Goal: Information Seeking & Learning: Check status

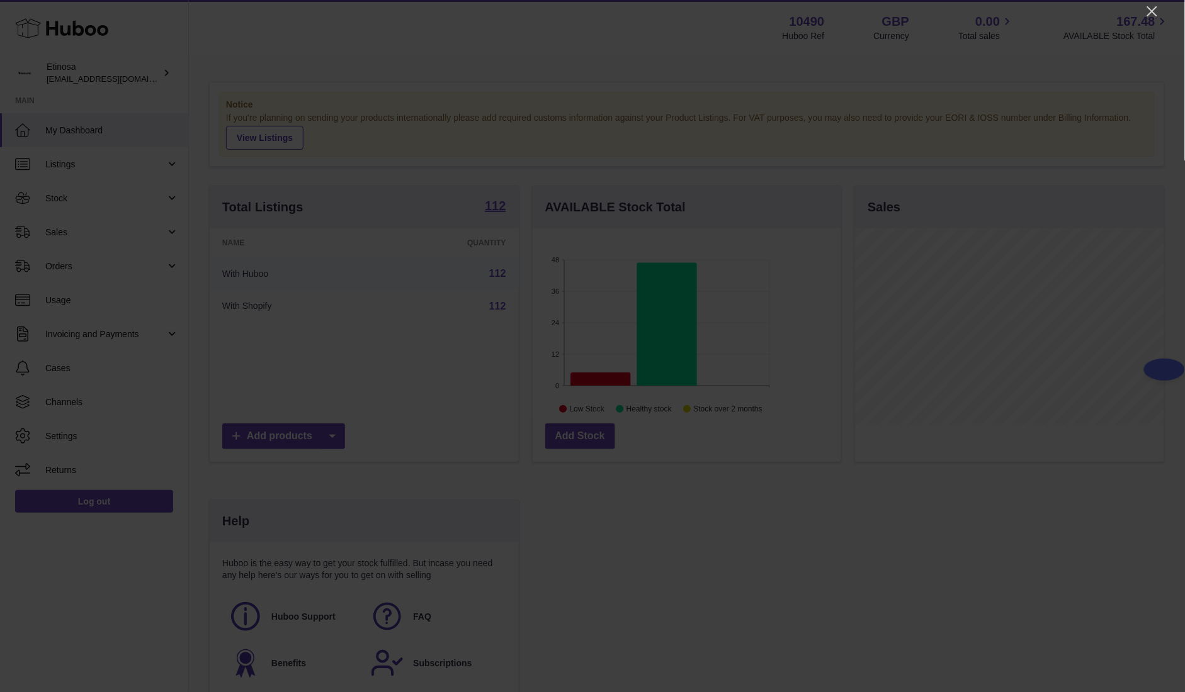
scroll to position [196, 308]
click at [789, 18] on icon "Close" at bounding box center [1151, 11] width 15 height 15
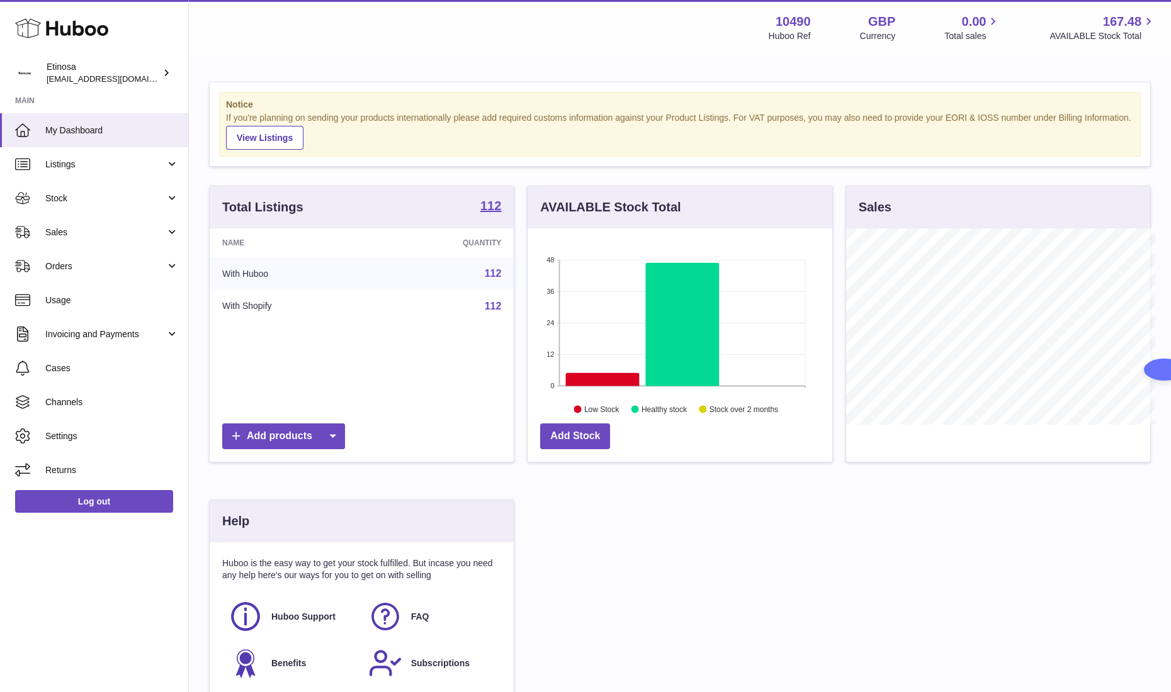
scroll to position [629239, 629132]
click at [86, 275] on link "Orders" at bounding box center [94, 266] width 188 height 34
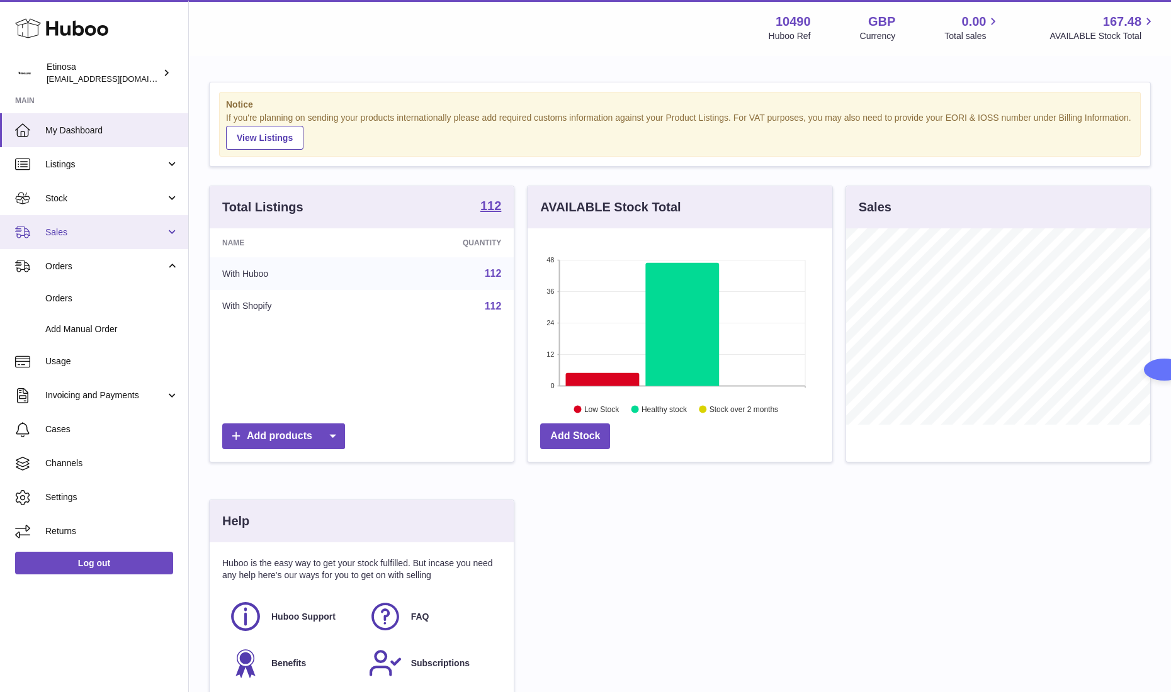
click at [97, 239] on link "Sales" at bounding box center [94, 232] width 188 height 34
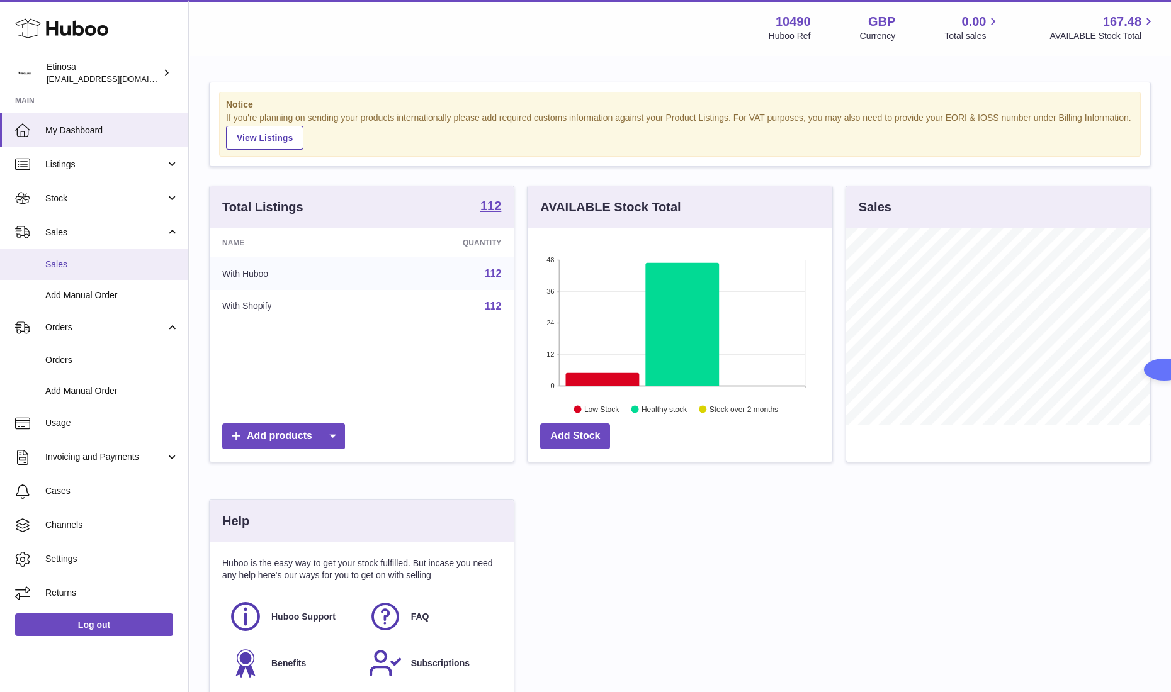
click at [97, 264] on span "Sales" at bounding box center [111, 265] width 133 height 12
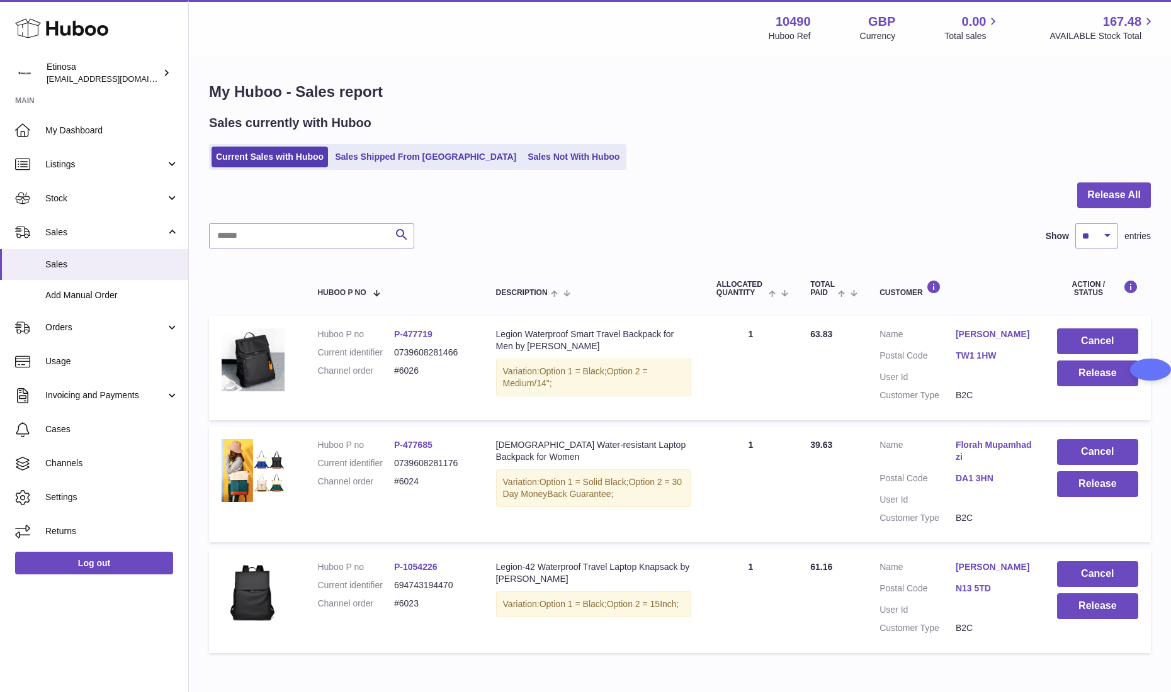
click at [750, 168] on div "Current Sales with Huboo Sales Shipped From Huboo Sales Not With Huboo" at bounding box center [680, 157] width 942 height 26
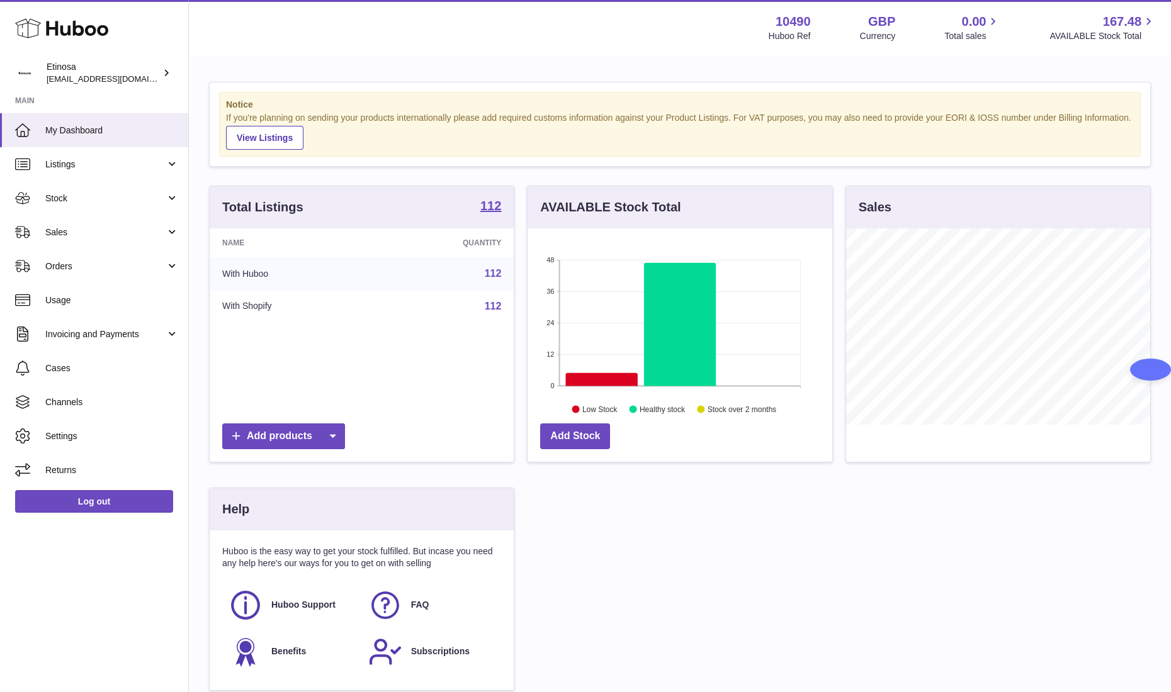
scroll to position [196, 304]
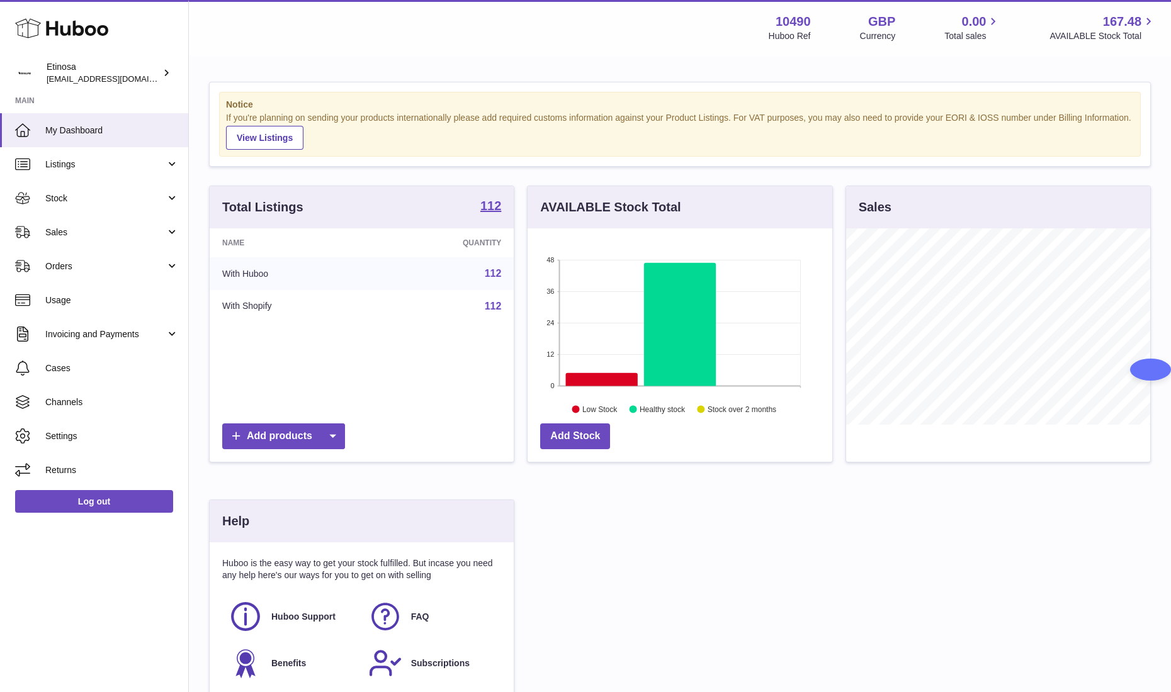
click at [765, 548] on div "Total Listings 112 Name Quantity With Huboo 112 With Shopify 112 Add products A…" at bounding box center [680, 450] width 954 height 529
click at [93, 231] on span "Sales" at bounding box center [105, 233] width 120 height 12
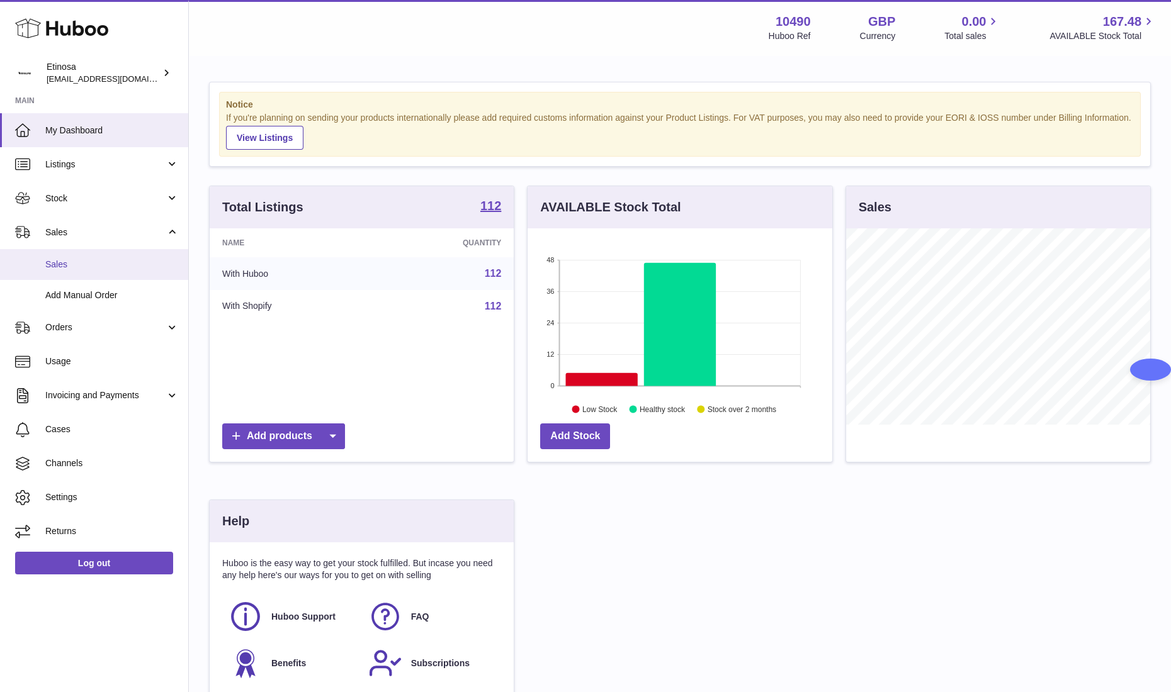
click at [82, 257] on link "Sales" at bounding box center [94, 264] width 188 height 31
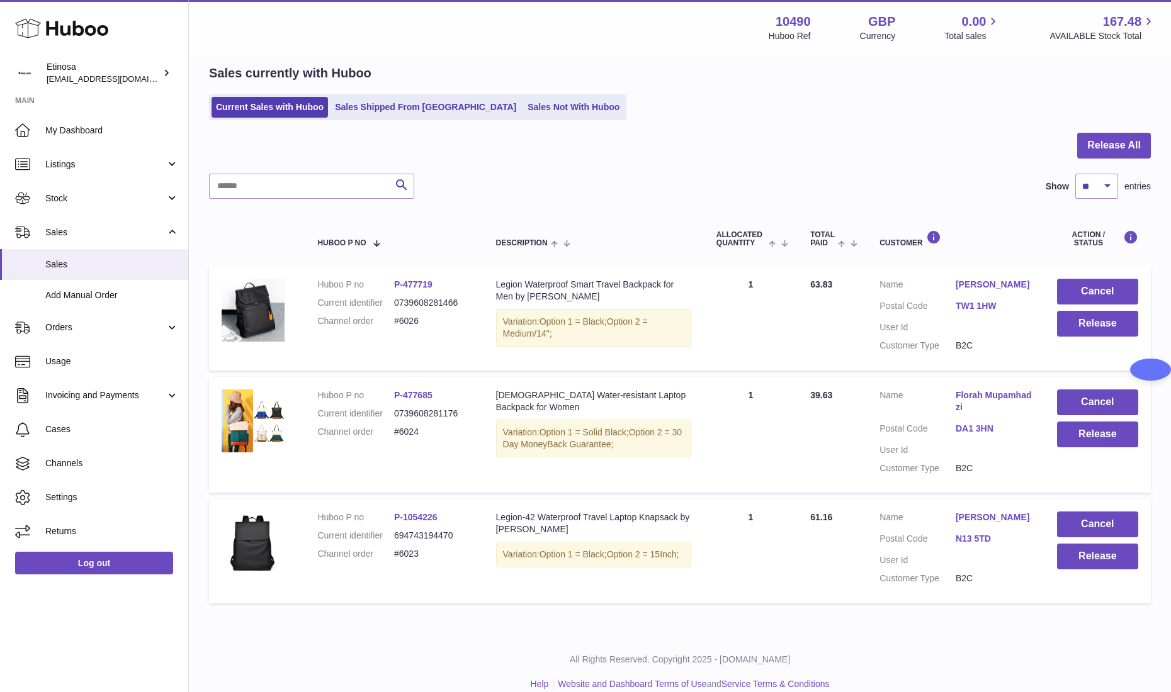
scroll to position [77, 0]
